Goal: Task Accomplishment & Management: Manage account settings

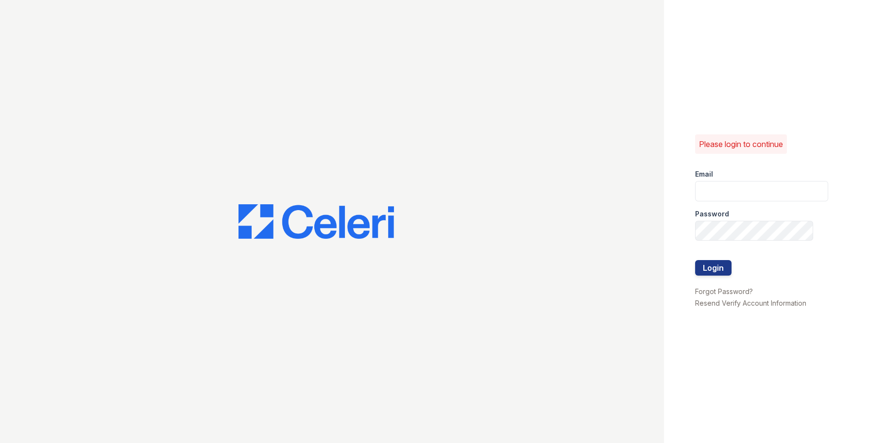
click at [724, 180] on div "Email" at bounding box center [761, 171] width 133 height 19
click at [721, 194] on input "email" at bounding box center [761, 191] width 133 height 20
click at [726, 191] on input "email" at bounding box center [761, 191] width 133 height 20
type input "[EMAIL_ADDRESS][DOMAIN_NAME]"
click at [722, 271] on button "Login" at bounding box center [713, 268] width 36 height 16
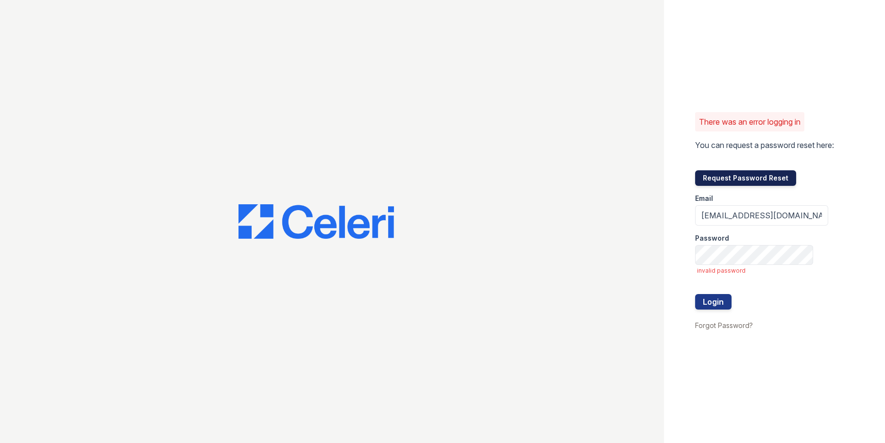
click at [733, 178] on button "Request Password Reset" at bounding box center [745, 178] width 101 height 16
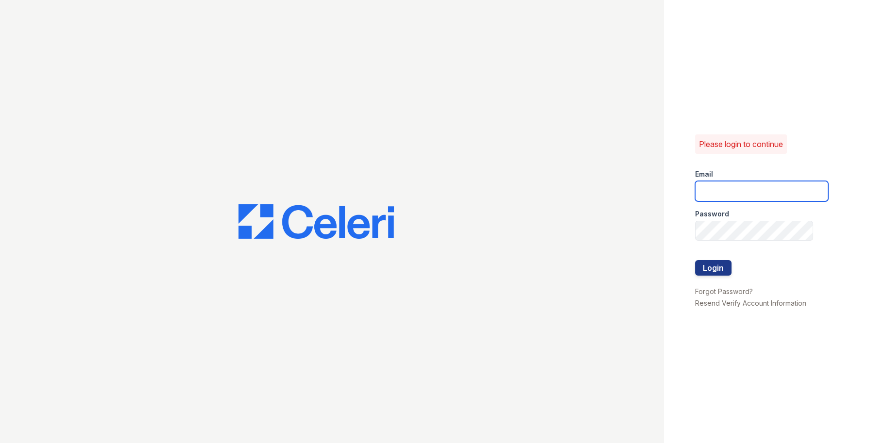
click at [758, 199] on input "email" at bounding box center [761, 191] width 133 height 20
click at [571, 200] on div at bounding box center [332, 221] width 664 height 443
